Goal: Task Accomplishment & Management: Complete application form

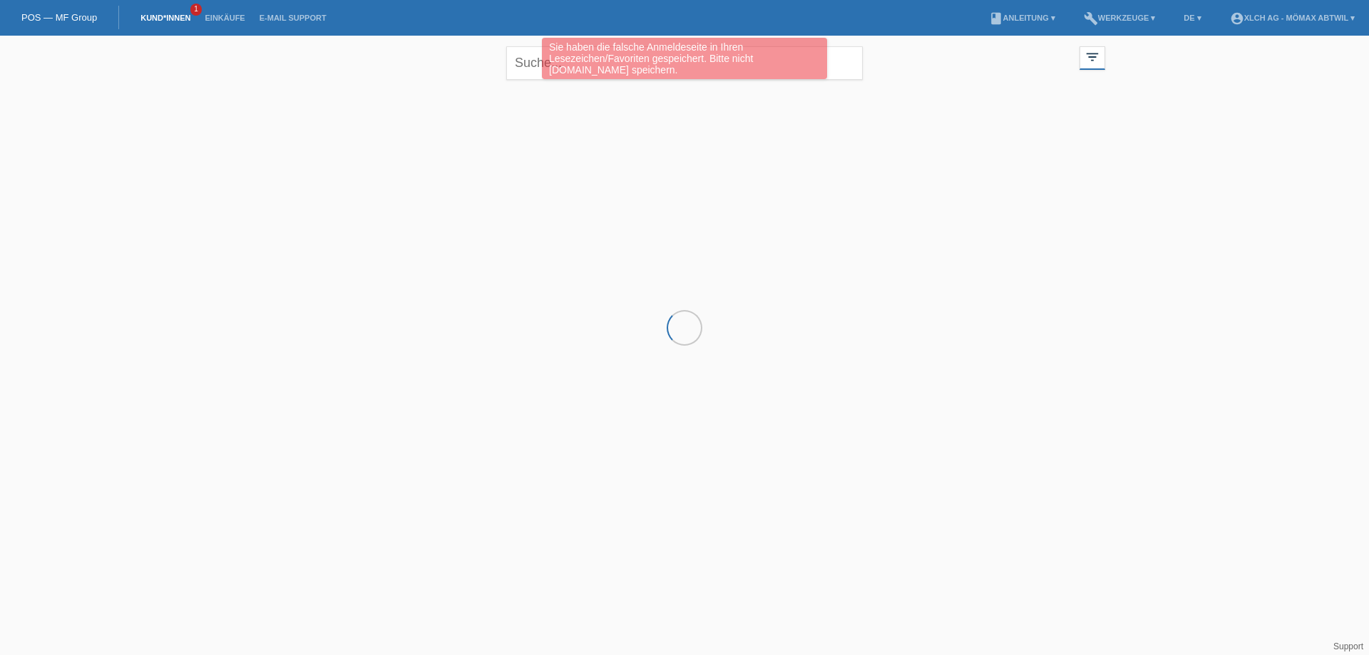
click at [171, 18] on link "Kund*innen" at bounding box center [165, 18] width 64 height 9
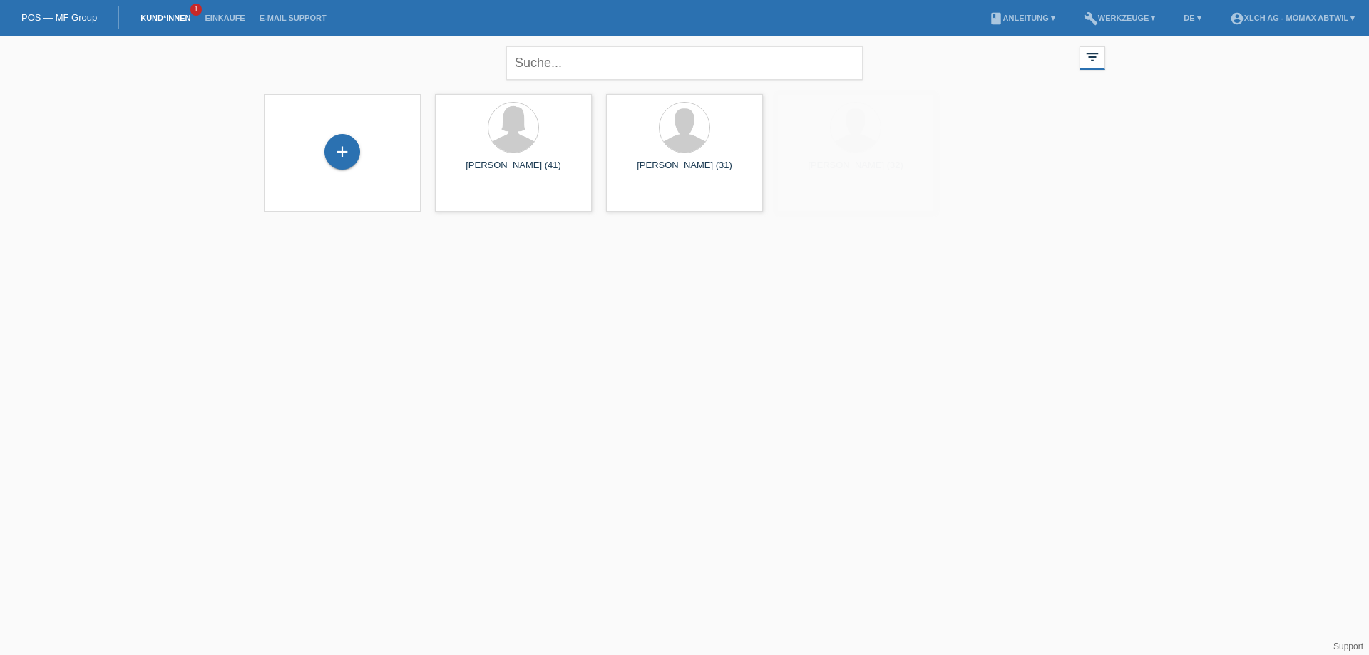
click at [165, 20] on link "Kund*innen" at bounding box center [165, 18] width 64 height 9
click at [347, 152] on div "+" at bounding box center [342, 152] width 36 height 36
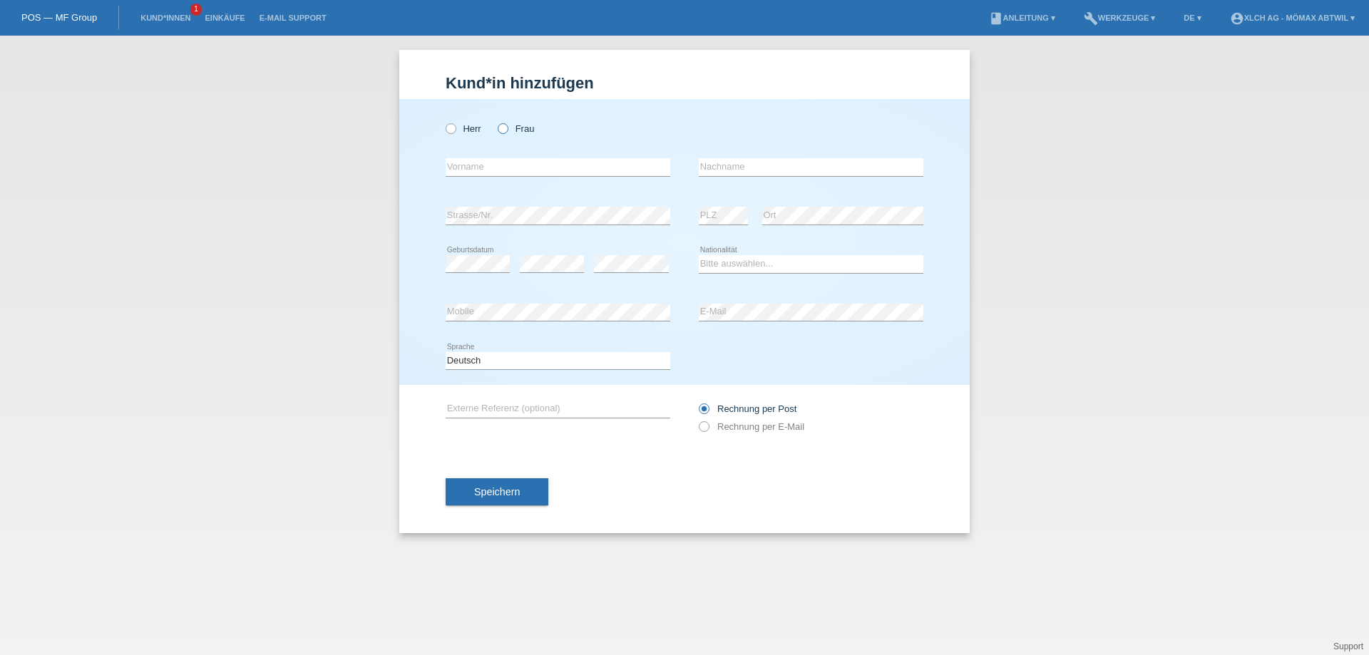
click at [495, 121] on icon at bounding box center [495, 121] width 0 height 0
click at [506, 130] on input "Frau" at bounding box center [502, 127] width 9 height 9
radio input "true"
click at [491, 167] on input "text" at bounding box center [558, 167] width 225 height 18
type input "SARAH"
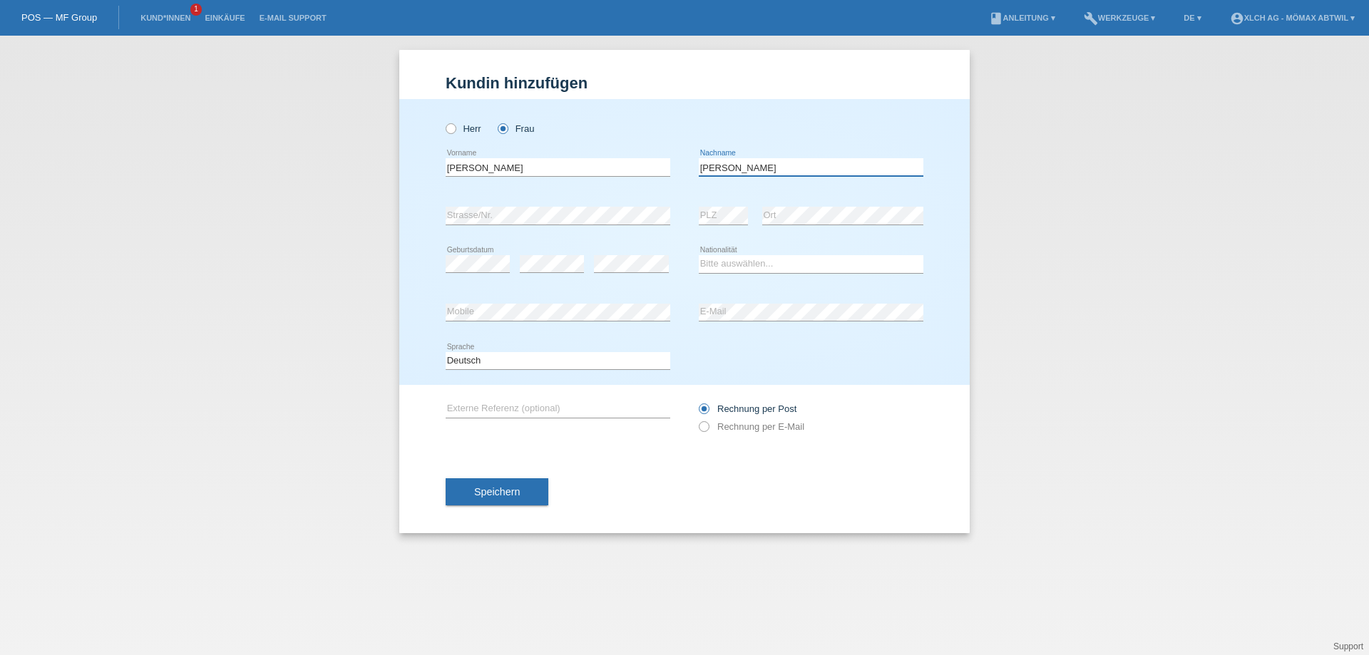
type input "HYNES"
click at [771, 269] on select "Bitte auswählen... Schweiz Deutschland Liechtenstein Österreich ------------ Af…" at bounding box center [811, 263] width 225 height 17
select select "DE"
click at [699, 255] on select "Bitte auswählen... Schweiz Deutschland Liechtenstein Österreich ------------ Af…" at bounding box center [811, 263] width 225 height 17
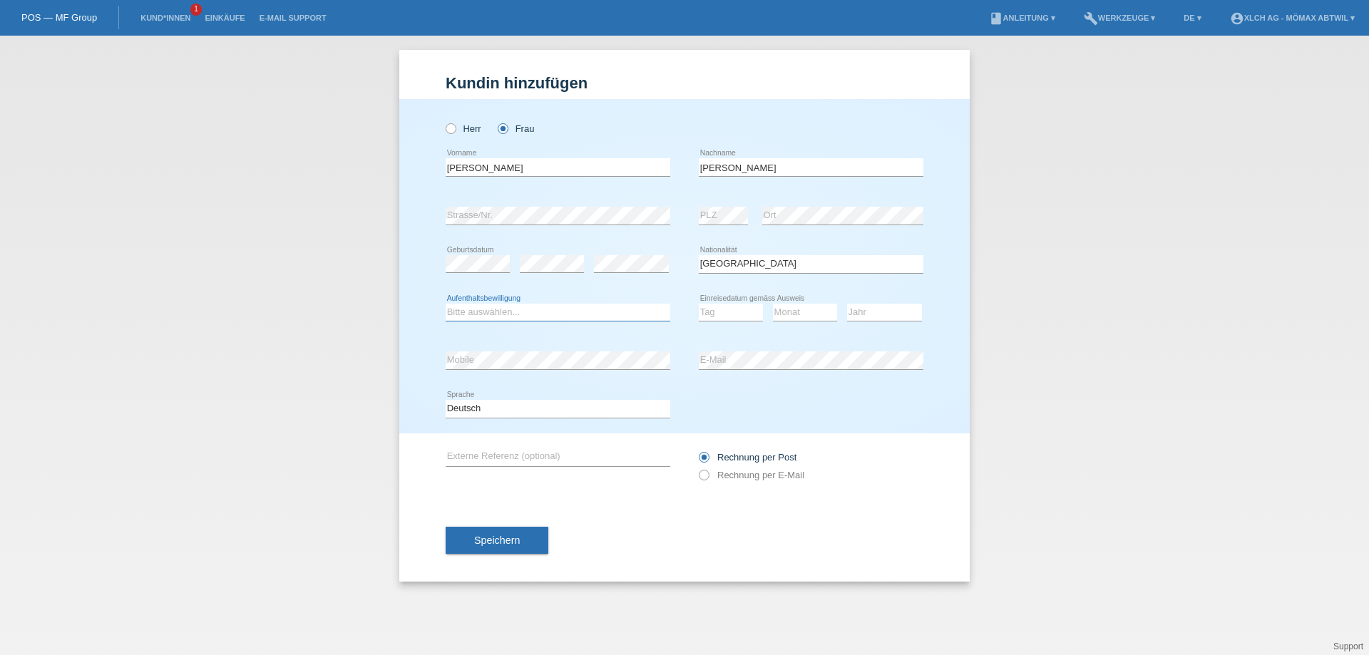
click at [534, 311] on select "Bitte auswählen... C B B - Flüchtlingsstatus Andere" at bounding box center [558, 312] width 225 height 17
select select "B"
click at [446, 304] on select "Bitte auswählen... C B B - Flüchtlingsstatus Andere" at bounding box center [558, 312] width 225 height 17
click at [709, 311] on select "Tag 01 02 03 04 05 06 07 08 09 10 11" at bounding box center [731, 312] width 64 height 17
select select "11"
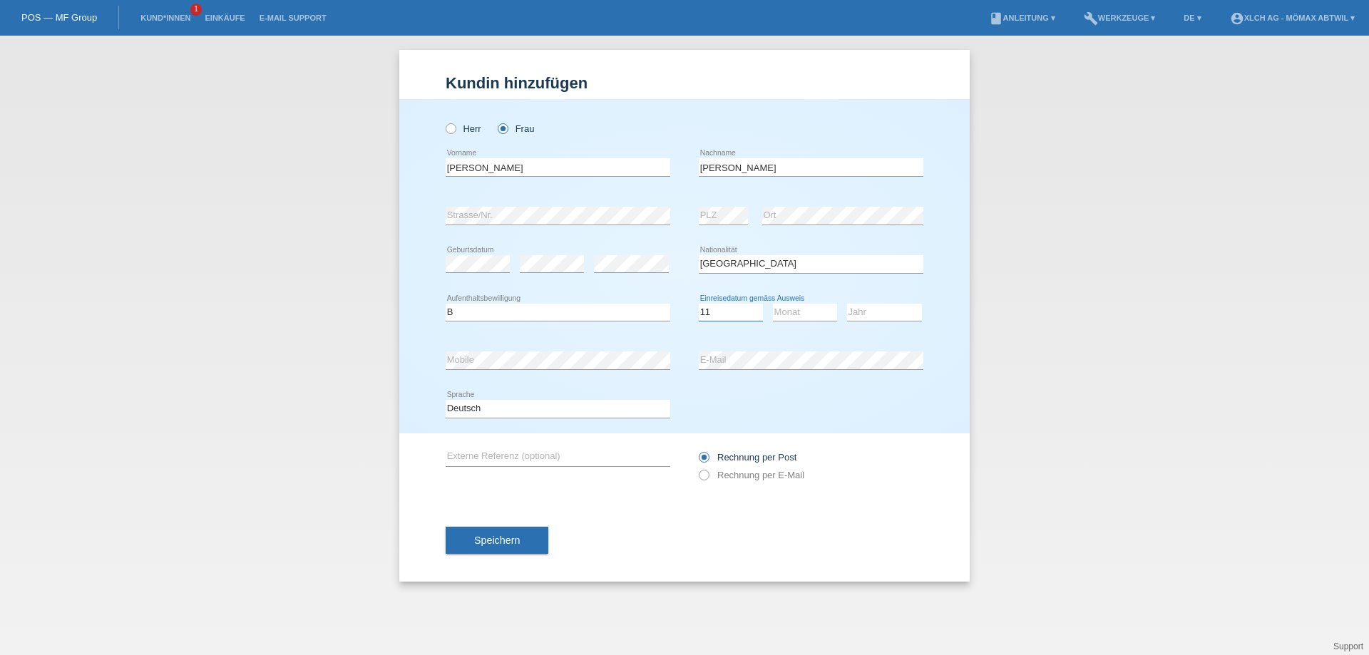
click at [699, 304] on select "Tag 01 02 03 04 05 06 07 08 09 10 11" at bounding box center [731, 312] width 64 height 17
click at [802, 313] on select "Monat 01 02 03 04 05 06 07 08 09 10 11" at bounding box center [805, 312] width 64 height 17
select select "01"
click at [773, 304] on select "Monat 01 02 03 04 05 06 07 08 09 10 11" at bounding box center [805, 312] width 64 height 17
click at [871, 311] on select "Jahr 2025 2024 2023 2022 2021 2020 2019 2018 2017 2016 2015 2014 2013 2012 2011…" at bounding box center [884, 312] width 75 height 17
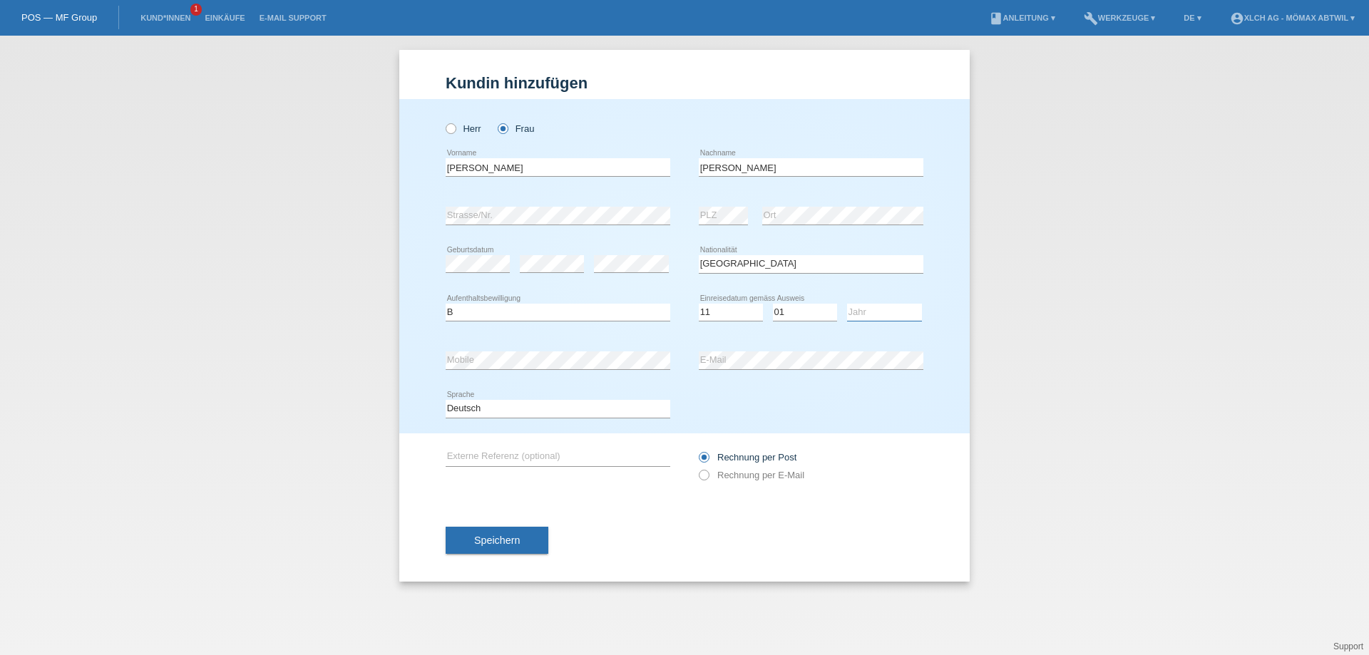
select select "2011"
click at [847, 304] on select "Jahr 2025 2024 2023 2022 2021 2020 2019 2018 2017 2016 2015 2014 2013 2012 2011…" at bounding box center [884, 312] width 75 height 17
click at [697, 468] on icon at bounding box center [697, 468] width 0 height 0
click at [704, 479] on input "Rechnung per E-Mail" at bounding box center [703, 479] width 9 height 18
radio input "true"
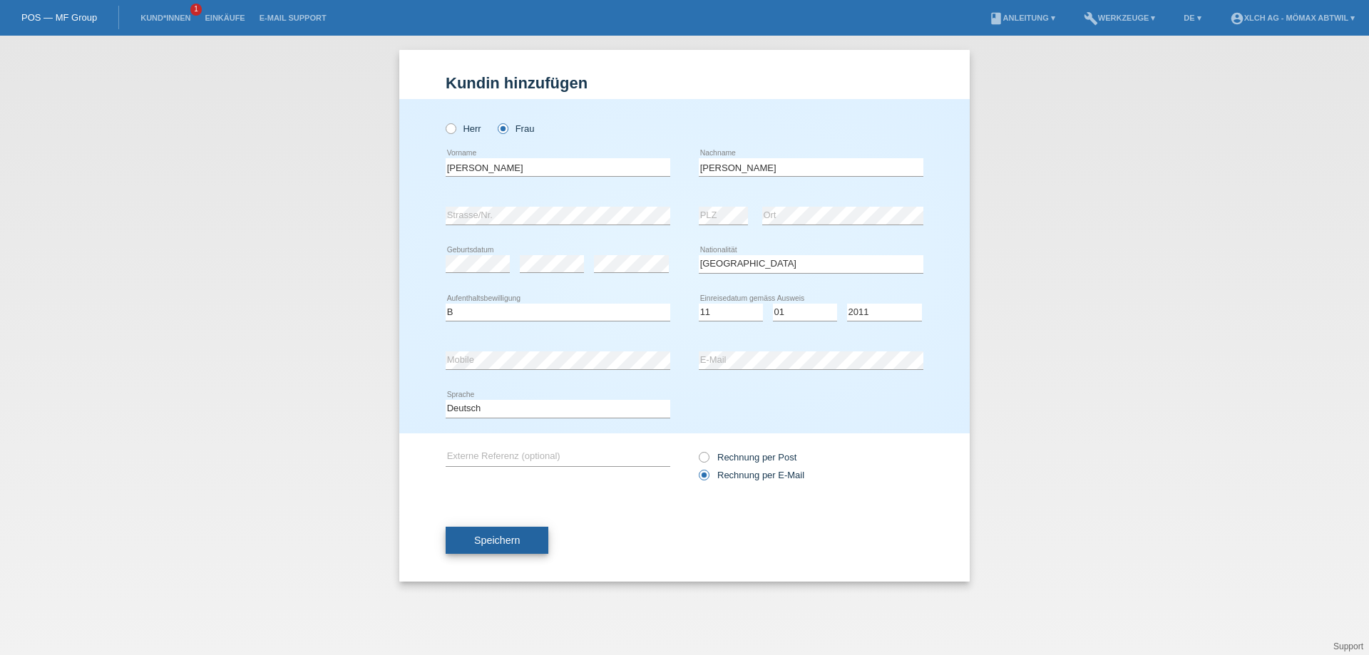
click at [461, 542] on button "Speichern" at bounding box center [497, 540] width 103 height 27
